Goal: Task Accomplishment & Management: Use online tool/utility

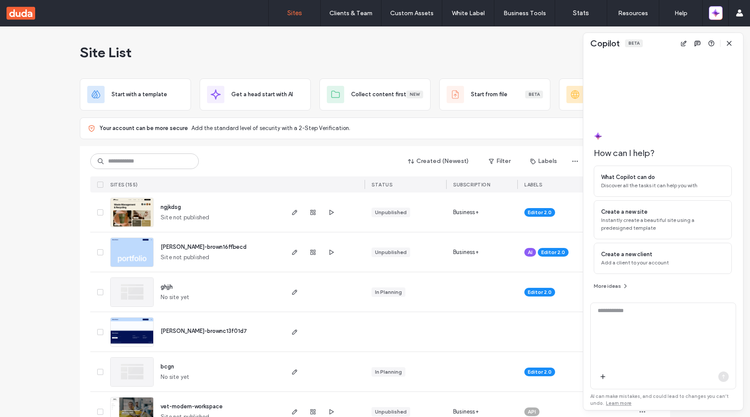
click at [731, 42] on icon "button" at bounding box center [728, 43] width 7 height 7
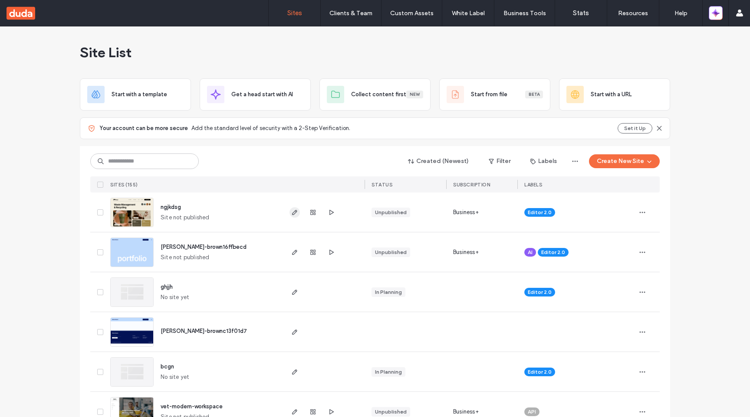
click at [294, 210] on icon "button" at bounding box center [294, 212] width 7 height 7
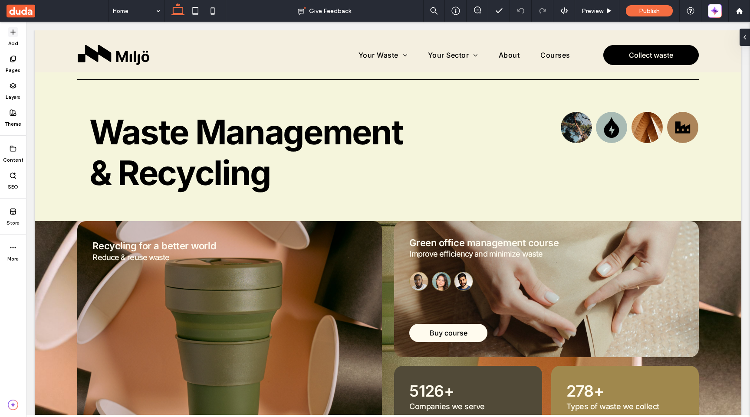
click at [12, 36] on span at bounding box center [13, 32] width 10 height 10
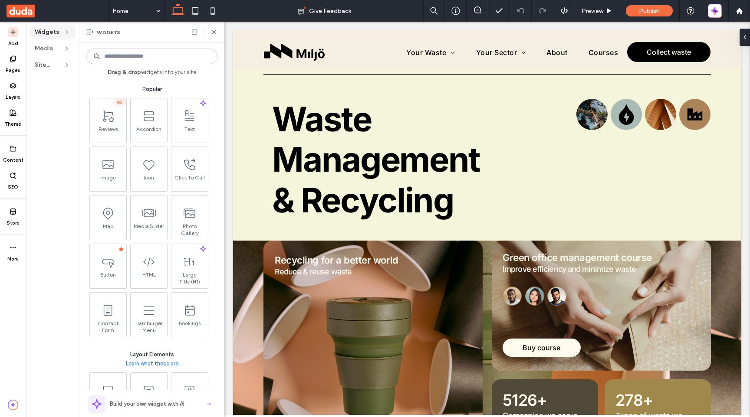
click at [213, 36] on div "Widgets" at bounding box center [151, 32] width 145 height 21
click at [214, 31] on use at bounding box center [214, 32] width 4 height 4
